Goal: Task Accomplishment & Management: Manage account settings

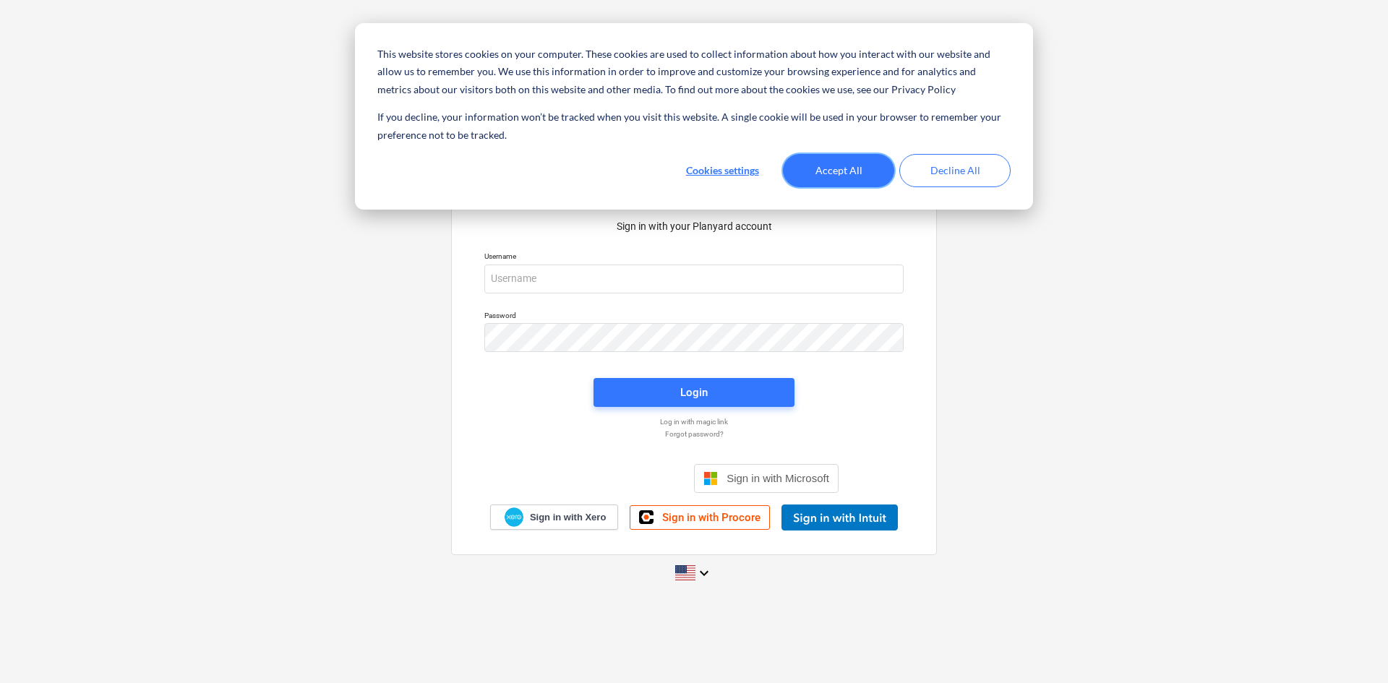
click at [870, 171] on button "Accept All" at bounding box center [838, 170] width 111 height 33
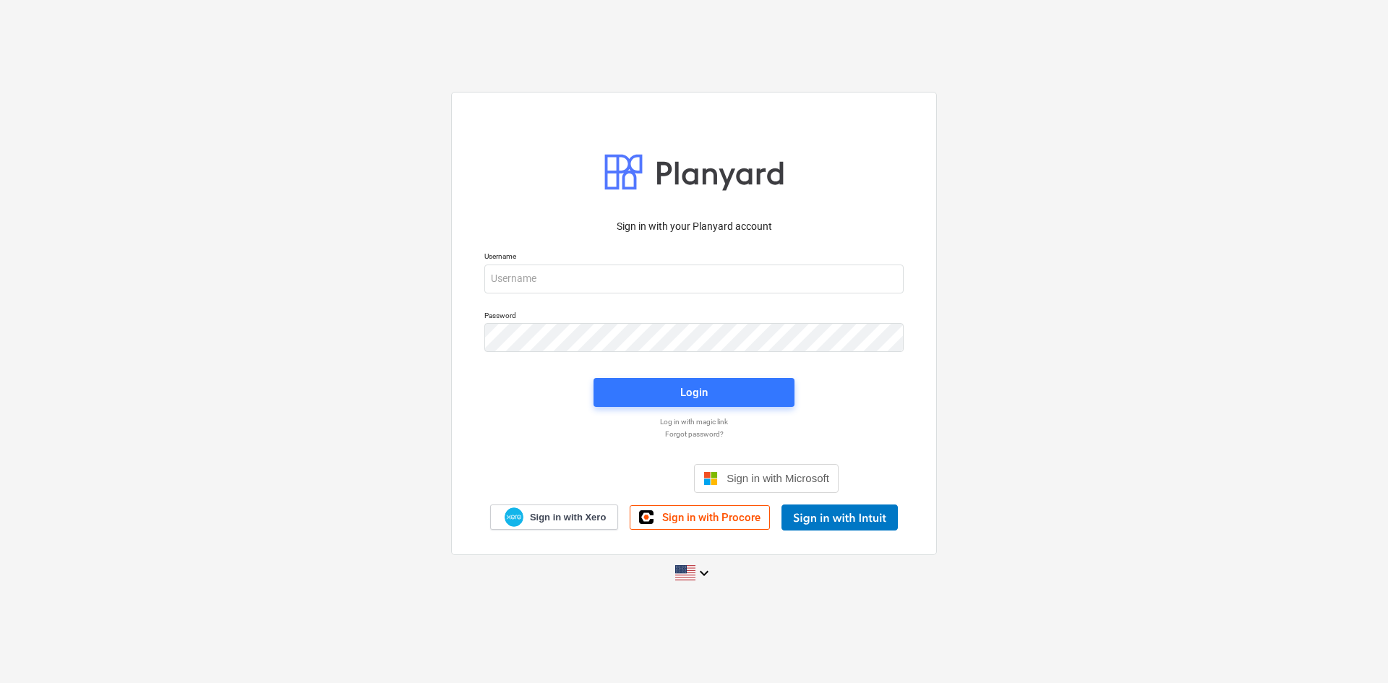
click at [698, 262] on p "Username" at bounding box center [693, 258] width 419 height 12
click at [669, 287] on input "email" at bounding box center [693, 279] width 419 height 29
paste input "[EMAIL_ADDRESS][DOMAIN_NAME]"
click at [492, 277] on input "[EMAIL_ADDRESS][DOMAIN_NAME]" at bounding box center [693, 279] width 419 height 29
click at [493, 279] on input "[EMAIL_ADDRESS][DOMAIN_NAME]" at bounding box center [693, 279] width 419 height 29
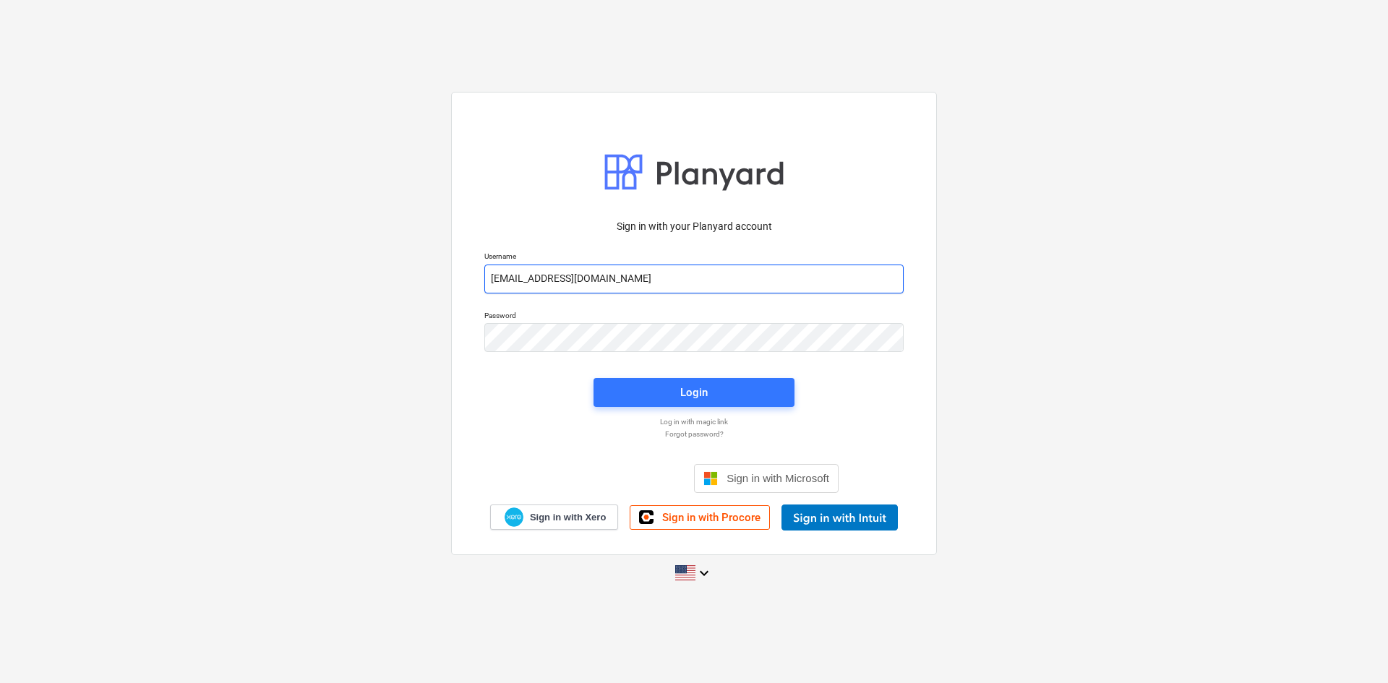
type input "[EMAIL_ADDRESS][DOMAIN_NAME]"
click at [620, 385] on span "Login" at bounding box center [694, 392] width 166 height 19
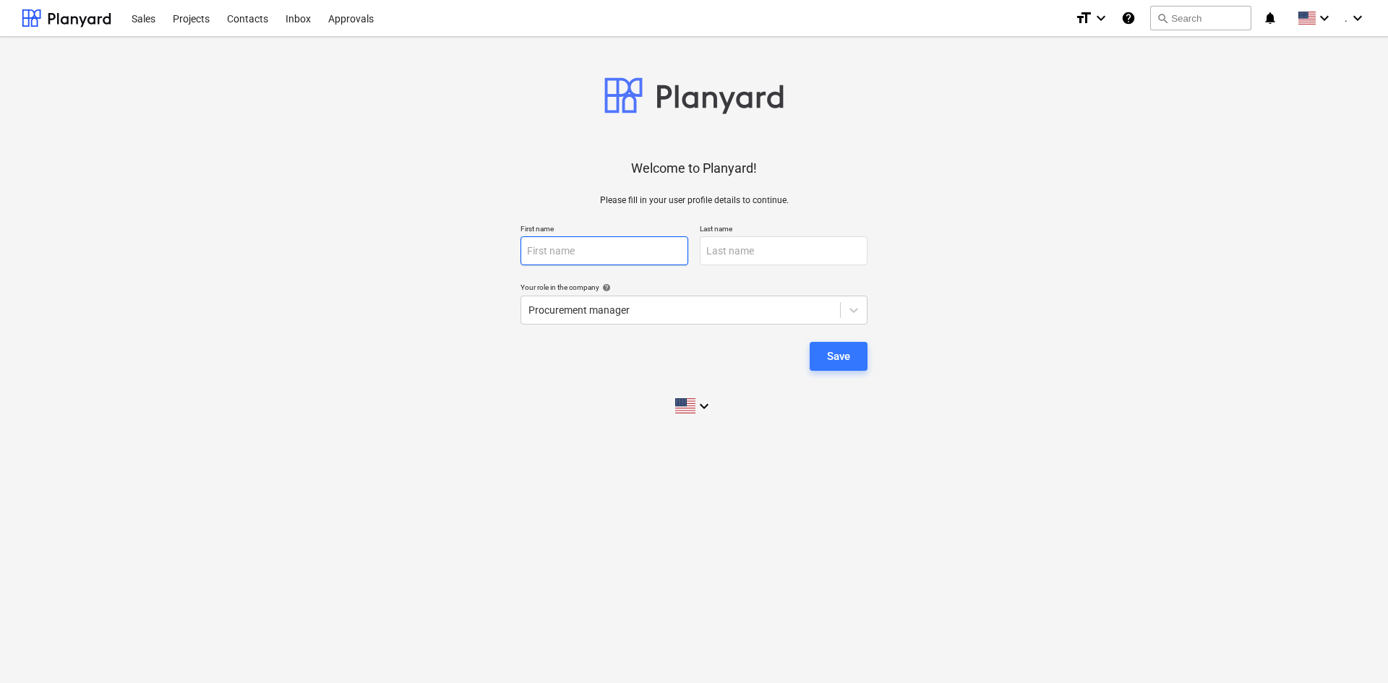
click at [678, 253] on input "text" at bounding box center [604, 250] width 168 height 29
type input "Lorian"
click at [749, 241] on input "text" at bounding box center [784, 250] width 168 height 29
type input "[PERSON_NAME]"
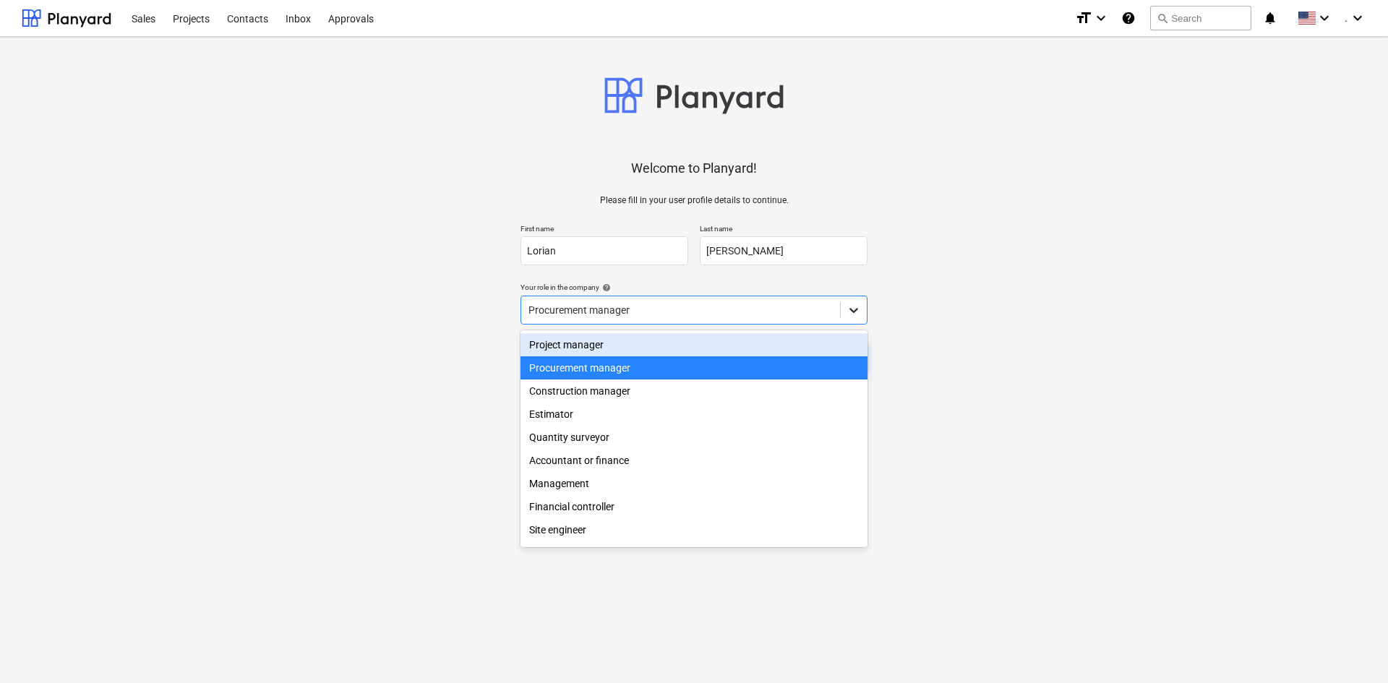
click at [850, 315] on icon at bounding box center [853, 310] width 14 height 14
click at [622, 306] on div at bounding box center [680, 310] width 304 height 14
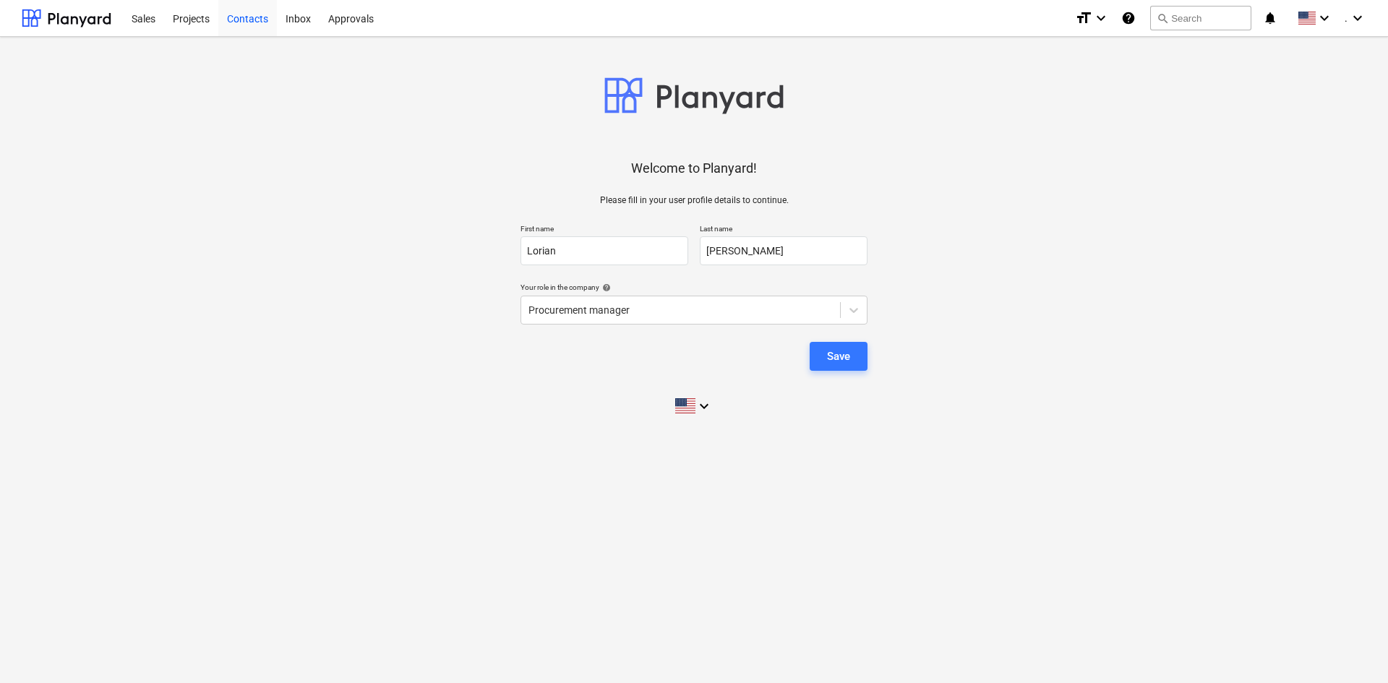
drag, startPoint x: 378, startPoint y: 218, endPoint x: 234, endPoint y: 9, distance: 253.0
click at [323, 137] on div "Welcome to Planyard! Please fill in your user profile details to continue. Firs…" at bounding box center [694, 236] width 1345 height 376
click at [708, 392] on div "Welcome to Planyard! Please fill in your user profile details to continue. Firs…" at bounding box center [694, 236] width 1345 height 376
click at [708, 393] on div "keyboard_arrow_down" at bounding box center [694, 406] width 38 height 36
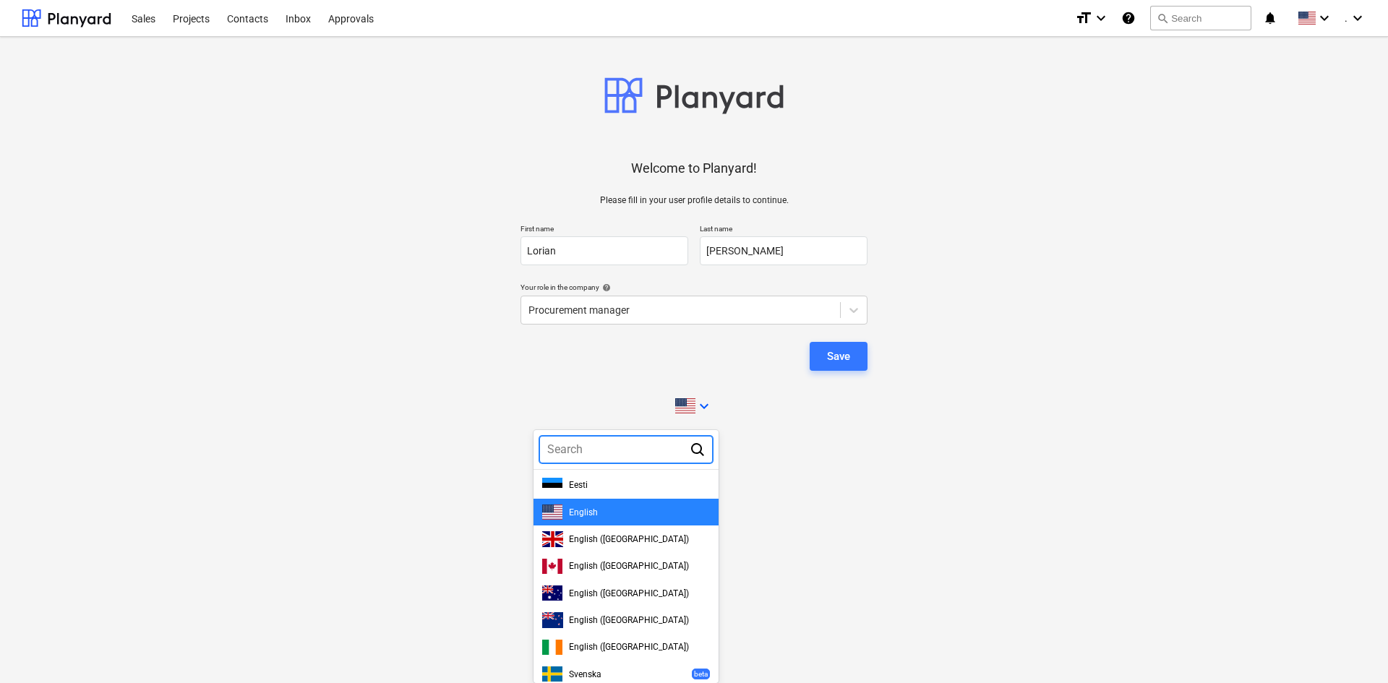
drag, startPoint x: 706, startPoint y: 395, endPoint x: 743, endPoint y: 395, distance: 36.9
click at [729, 395] on div at bounding box center [694, 341] width 1388 height 683
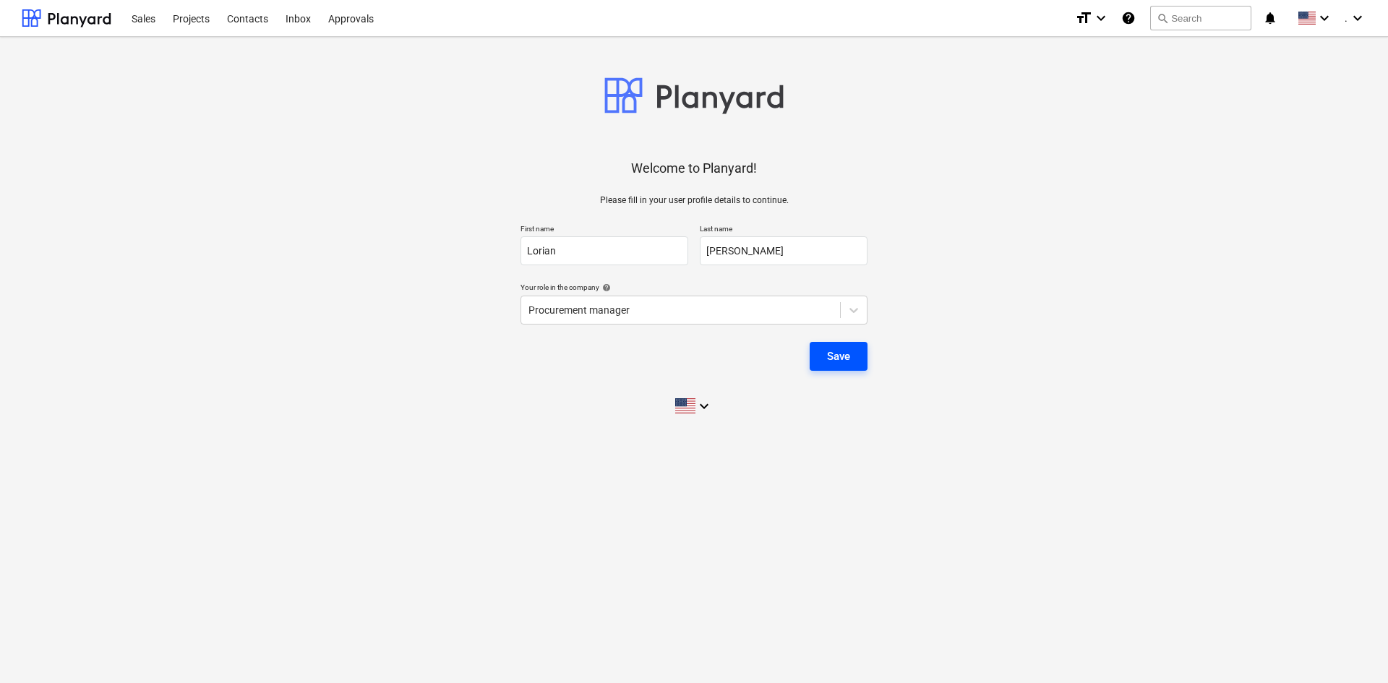
click at [817, 358] on button "Save" at bounding box center [839, 356] width 58 height 29
